Goal: Check status

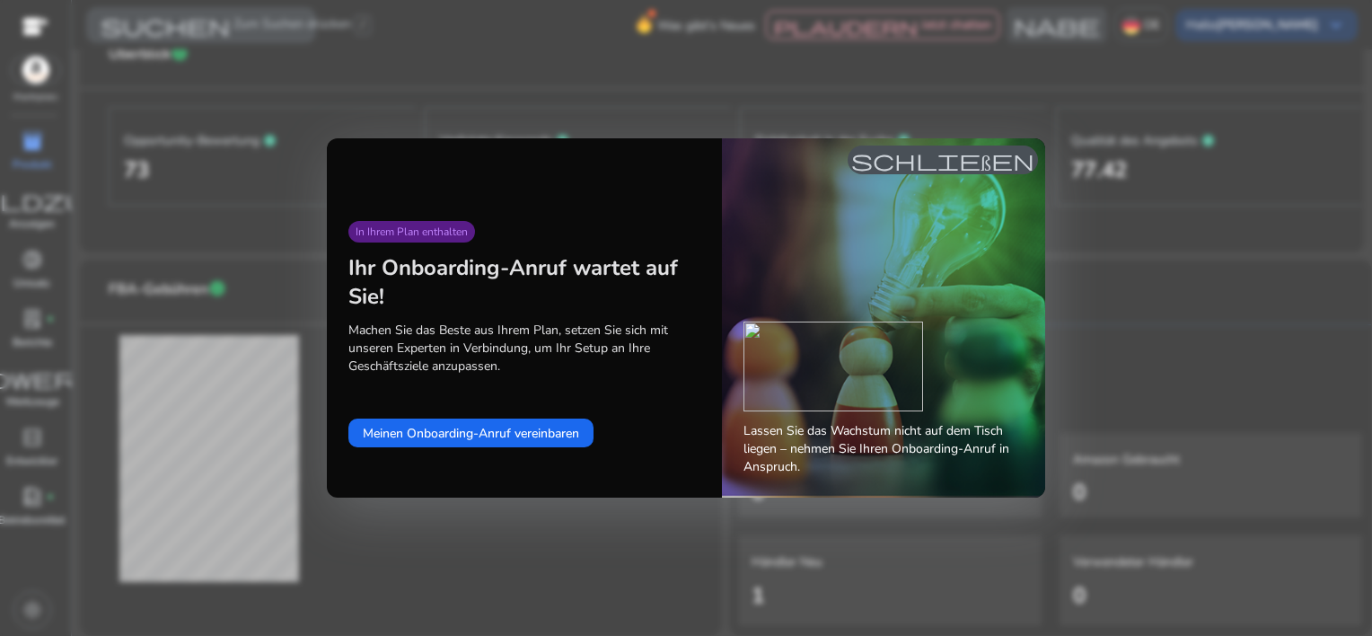
click at [916, 162] on span "schließen" at bounding box center [943, 160] width 183 height 22
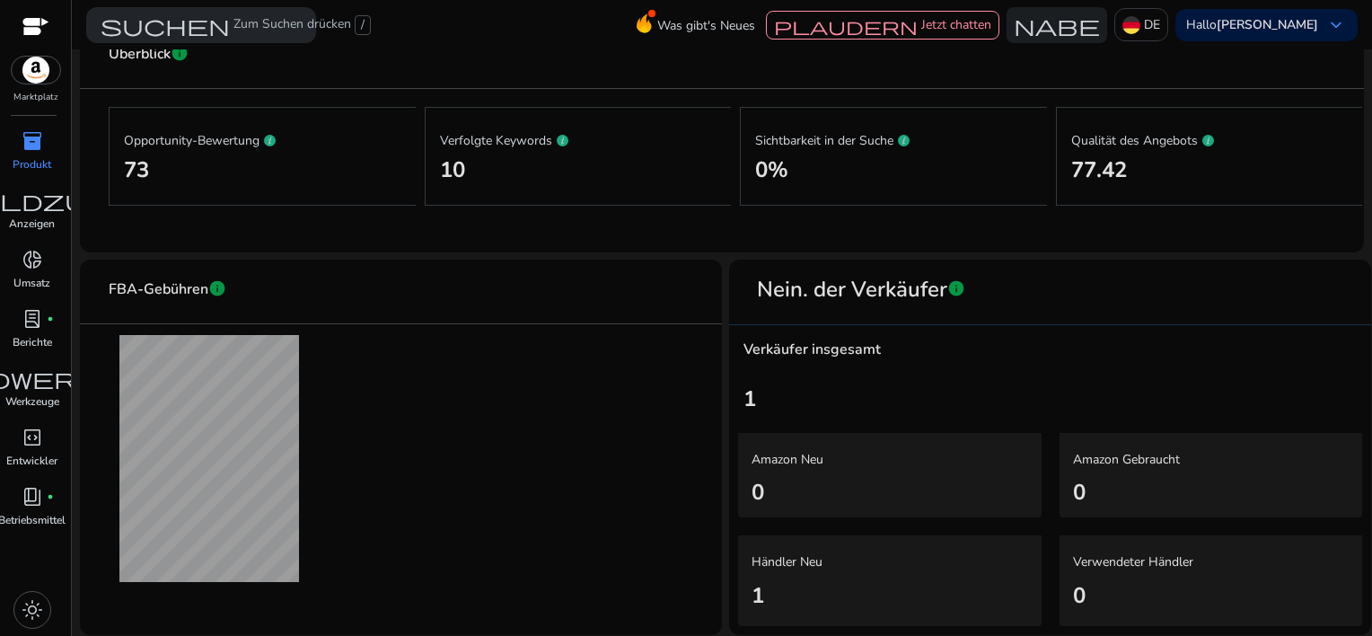
click at [35, 133] on span "inventory_2" at bounding box center [33, 141] width 22 height 22
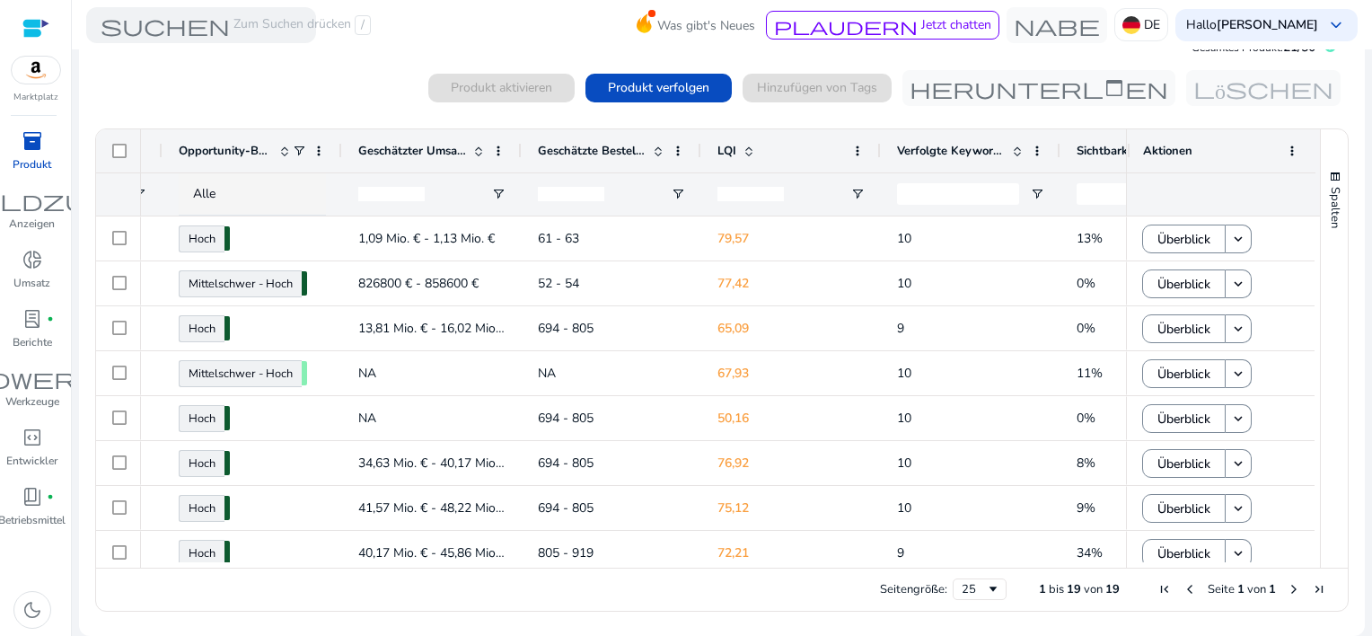
click at [836, 578] on div "Seitengröße: 25 1 bis 19 von 19 Seite 1 von 1" at bounding box center [722, 589] width 1252 height 43
click at [1005, 581] on div "Seitengröße: 25 1 bis 19 von 19 Seite 1 von 1" at bounding box center [722, 589] width 1252 height 43
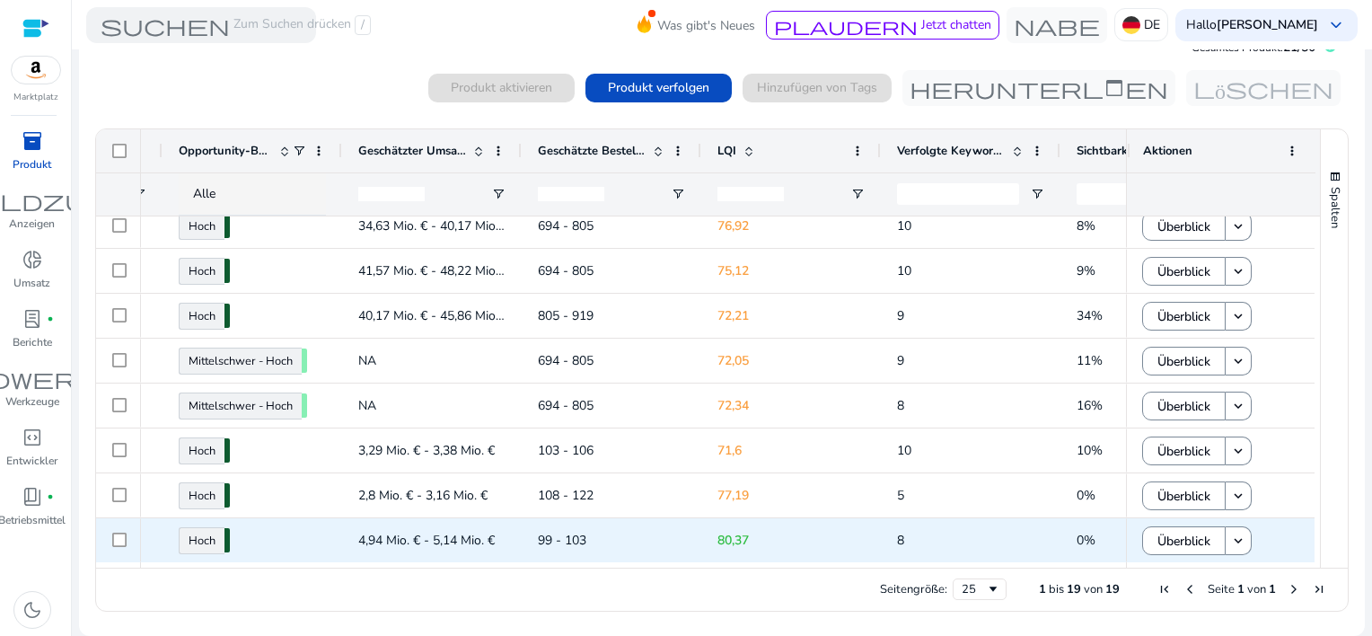
click at [640, 531] on span "99 - 103" at bounding box center [611, 540] width 147 height 37
click at [1196, 535] on span "Überblick" at bounding box center [1184, 541] width 53 height 37
